Goal: Find contact information: Find contact information

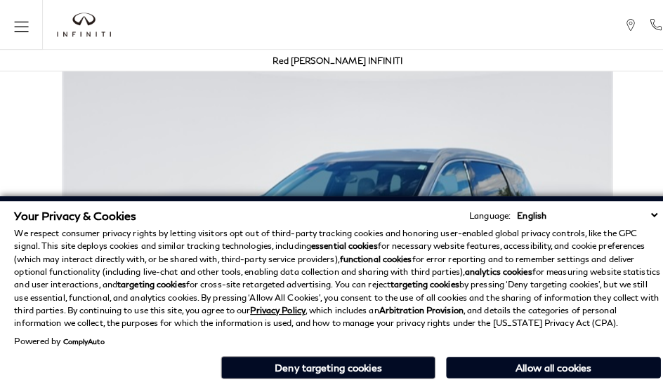
click at [414, 69] on div "Red [PERSON_NAME] INFINITI" at bounding box center [331, 59] width 648 height 21
click at [351, 69] on div "Red [PERSON_NAME] INFINITI" at bounding box center [331, 59] width 127 height 21
click at [351, 230] on p "We respect consumer privacy rights by letting visitors opt out of third-party t…" at bounding box center [331, 273] width 634 height 101
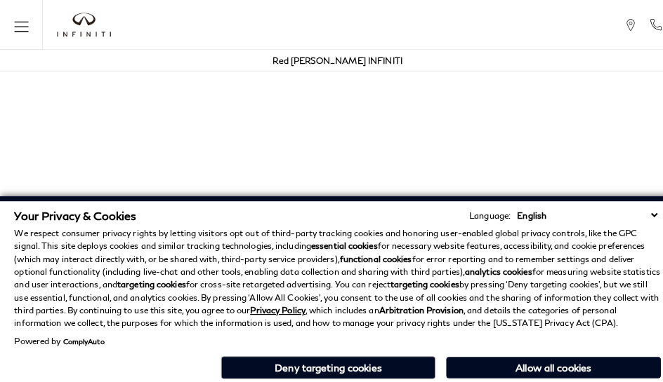
click at [351, 314] on p "We respect consumer privacy rights by letting visitors opt out of third-party t…" at bounding box center [331, 273] width 634 height 101
click at [561, 230] on p "We respect consumer privacy rights by letting visitors opt out of third-party t…" at bounding box center [331, 273] width 634 height 101
click at [561, 265] on p "We respect consumer privacy rights by letting visitors opt out of third-party t…" at bounding box center [331, 273] width 634 height 101
click at [561, 378] on div "Your Privacy & Cookies Language: English Spanish / Español English / [GEOGRAPHI…" at bounding box center [331, 290] width 640 height 176
click at [526, 230] on p "We respect consumer privacy rights by letting visitors opt out of third-party t…" at bounding box center [331, 273] width 634 height 101
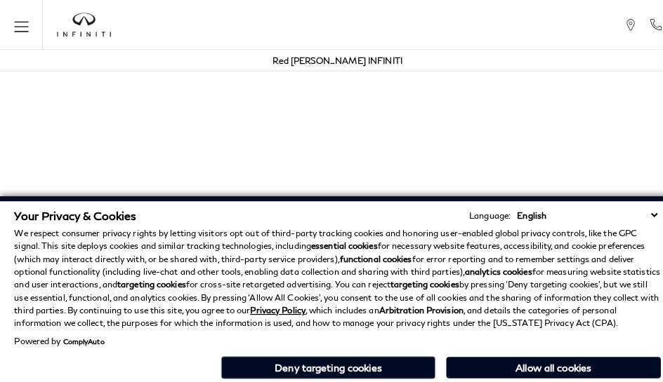
click at [526, 265] on p "We respect consumer privacy rights by letting visitors opt out of third-party t…" at bounding box center [331, 273] width 634 height 101
click at [526, 378] on div "Your Privacy & Cookies Language: English Spanish / Español English / [GEOGRAPHI…" at bounding box center [331, 290] width 640 height 176
click at [632, 230] on p "We respect consumer privacy rights by letting visitors opt out of third-party t…" at bounding box center [331, 273] width 634 height 101
click at [632, 265] on p "We respect consumer privacy rights by letting visitors opt out of third-party t…" at bounding box center [331, 273] width 634 height 101
click at [632, 378] on div "Your Privacy & Cookies Language: English Spanish / Español English / [GEOGRAPHI…" at bounding box center [331, 290] width 640 height 176
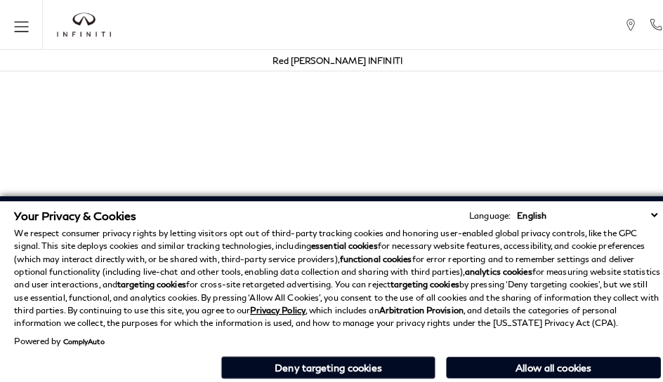
click at [597, 230] on p "We respect consumer privacy rights by letting visitors opt out of third-party t…" at bounding box center [331, 273] width 634 height 101
click at [597, 265] on p "We respect consumer privacy rights by letting visitors opt out of third-party t…" at bounding box center [331, 273] width 634 height 101
click at [456, 230] on p "We respect consumer privacy rights by letting visitors opt out of third-party t…" at bounding box center [331, 273] width 634 height 101
click at [456, 265] on strong "analytics cookies" at bounding box center [489, 267] width 66 height 11
click at [456, 378] on div "Your Privacy & Cookies Language: English Spanish / Español English / [GEOGRAPHI…" at bounding box center [331, 290] width 640 height 176
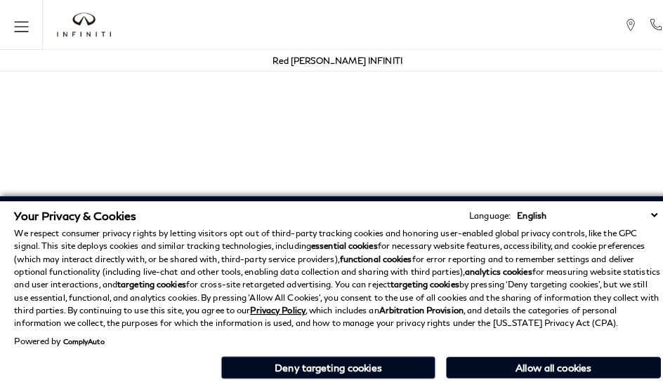
click at [316, 230] on p "We respect consumer privacy rights by letting visitors opt out of third-party t…" at bounding box center [331, 273] width 634 height 101
click at [316, 265] on p "We respect consumer privacy rights by letting visitors opt out of third-party t…" at bounding box center [331, 273] width 634 height 101
click at [316, 378] on div "Your Privacy & Cookies Language: English Spanish / Español English / [GEOGRAPHI…" at bounding box center [331, 290] width 640 height 176
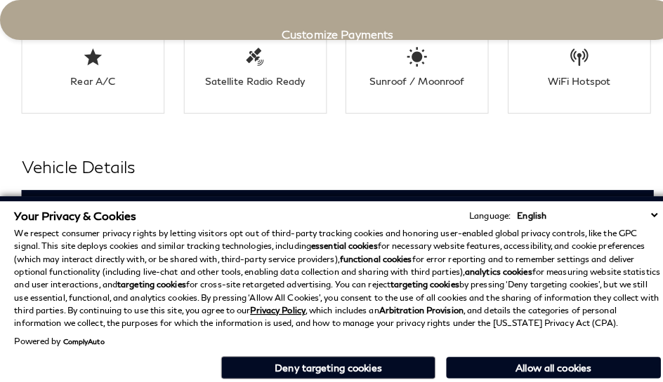
click at [32, 197] on h3 "Exterior" at bounding box center [325, 204] width 587 height 14
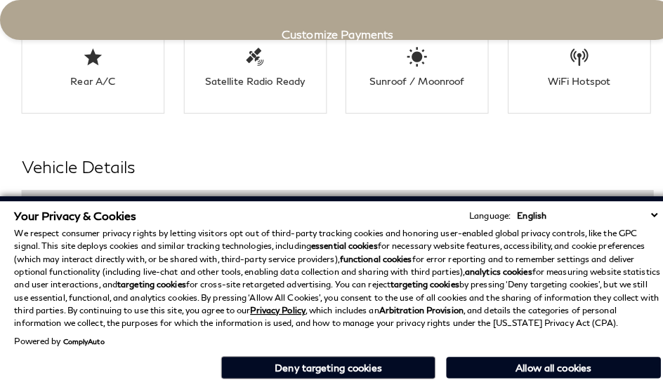
click at [246, 209] on div "Your Privacy & Cookies Language: English Spanish / Español English / [GEOGRAPHI…" at bounding box center [331, 211] width 634 height 13
click at [32, 197] on h3 "Exterior" at bounding box center [325, 204] width 587 height 14
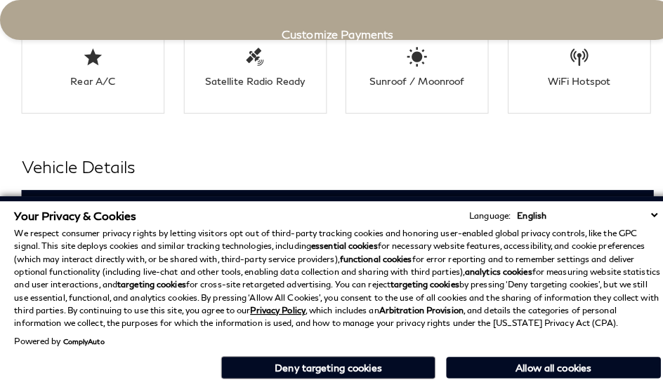
click at [281, 187] on div "Exterior" at bounding box center [331, 204] width 620 height 35
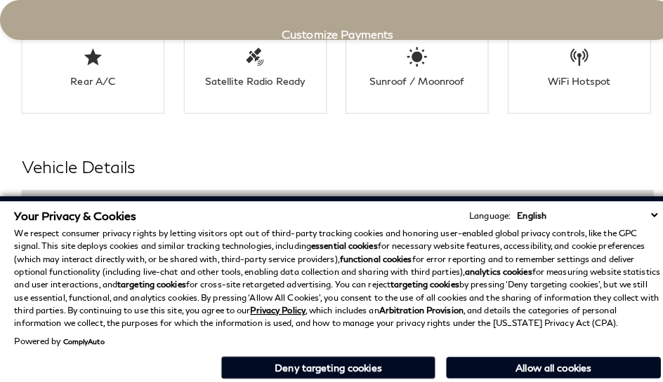
click at [32, 197] on h3 "Exterior" at bounding box center [325, 204] width 587 height 14
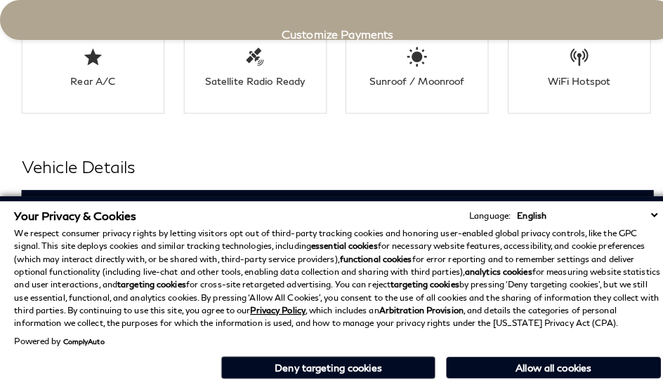
click at [351, 151] on h2 "Vehicle Details" at bounding box center [331, 163] width 620 height 25
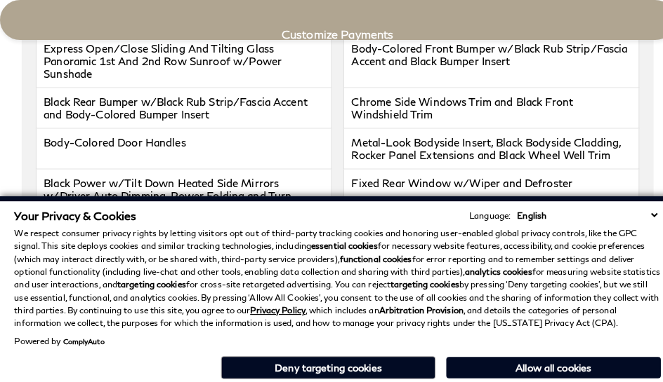
scroll to position [2453, 0]
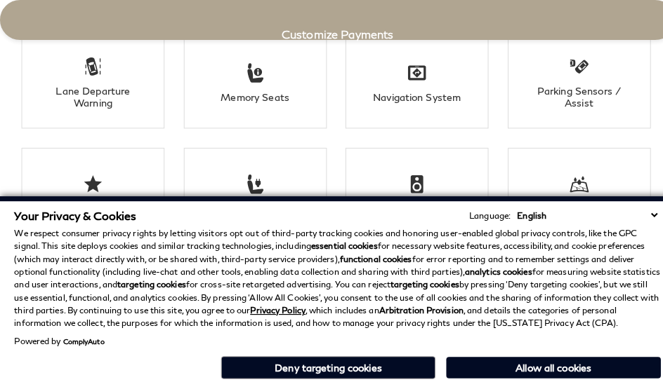
click link "Call sales Phone Number [PHONE_NUMBER]" at bounding box center [0, 0] width 0 height 0
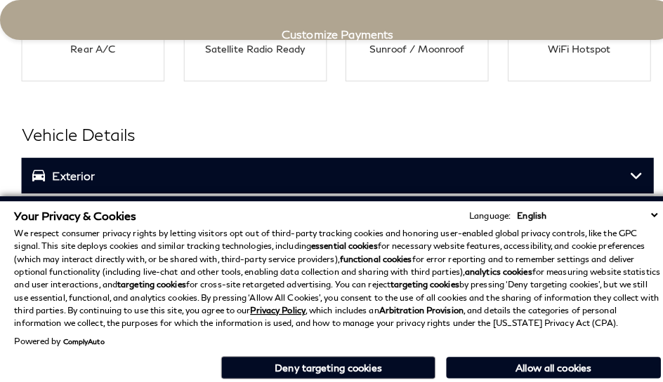
scroll to position [2727, 0]
